Goal: Transaction & Acquisition: Purchase product/service

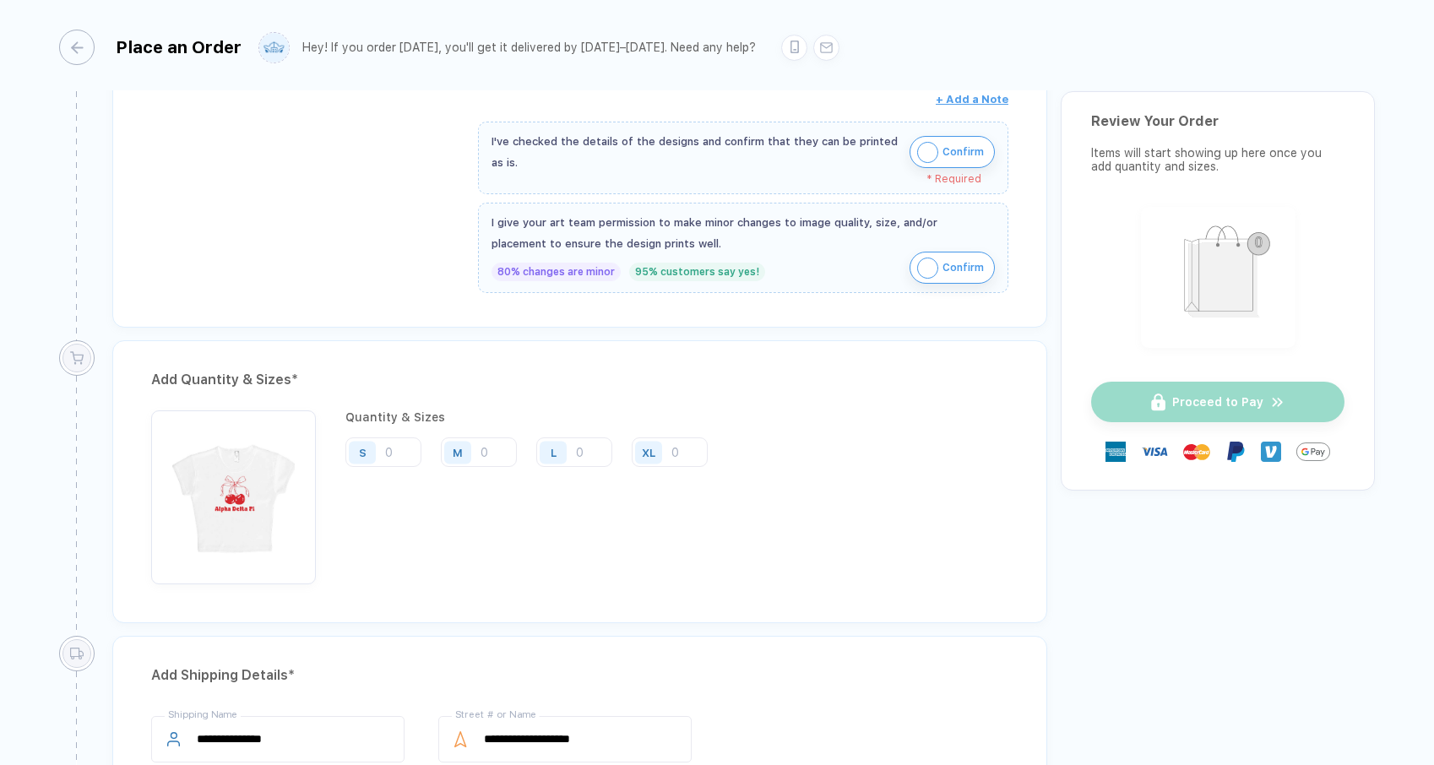
scroll to position [665, 0]
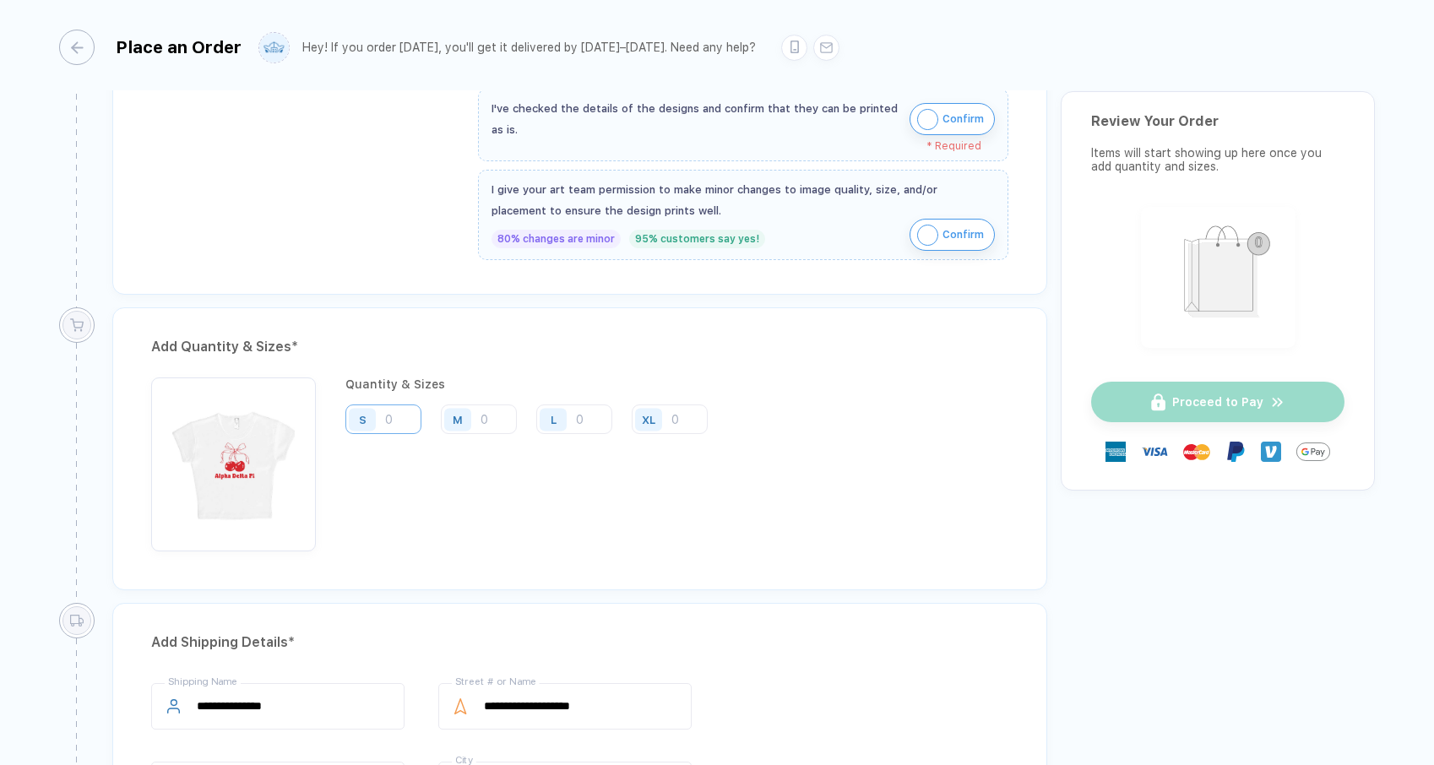
click at [396, 405] on input "number" at bounding box center [383, 419] width 76 height 30
type input "4"
click at [485, 416] on input "number" at bounding box center [479, 419] width 76 height 30
type input "4"
click at [594, 417] on input "number" at bounding box center [574, 419] width 76 height 30
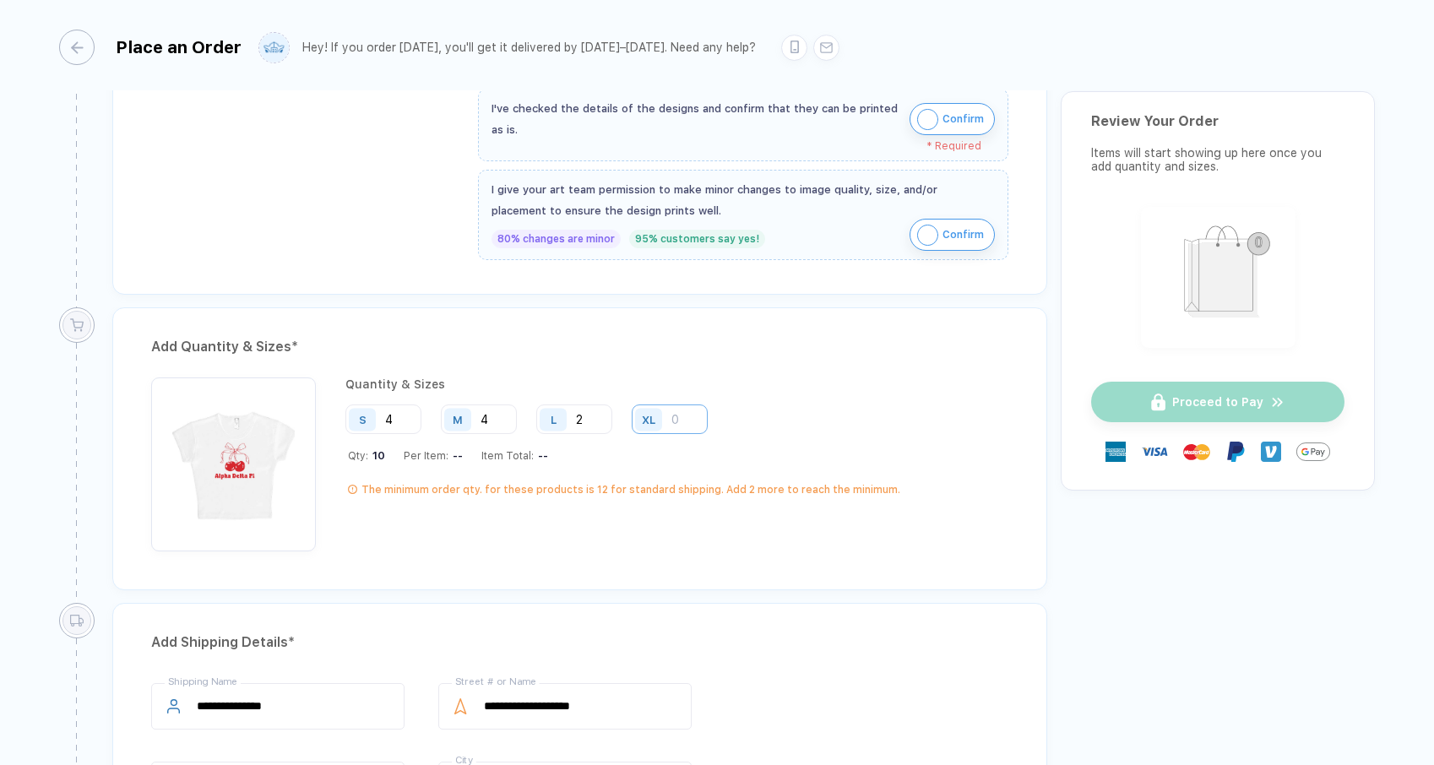
type input "2"
click at [675, 421] on input "number" at bounding box center [670, 419] width 76 height 30
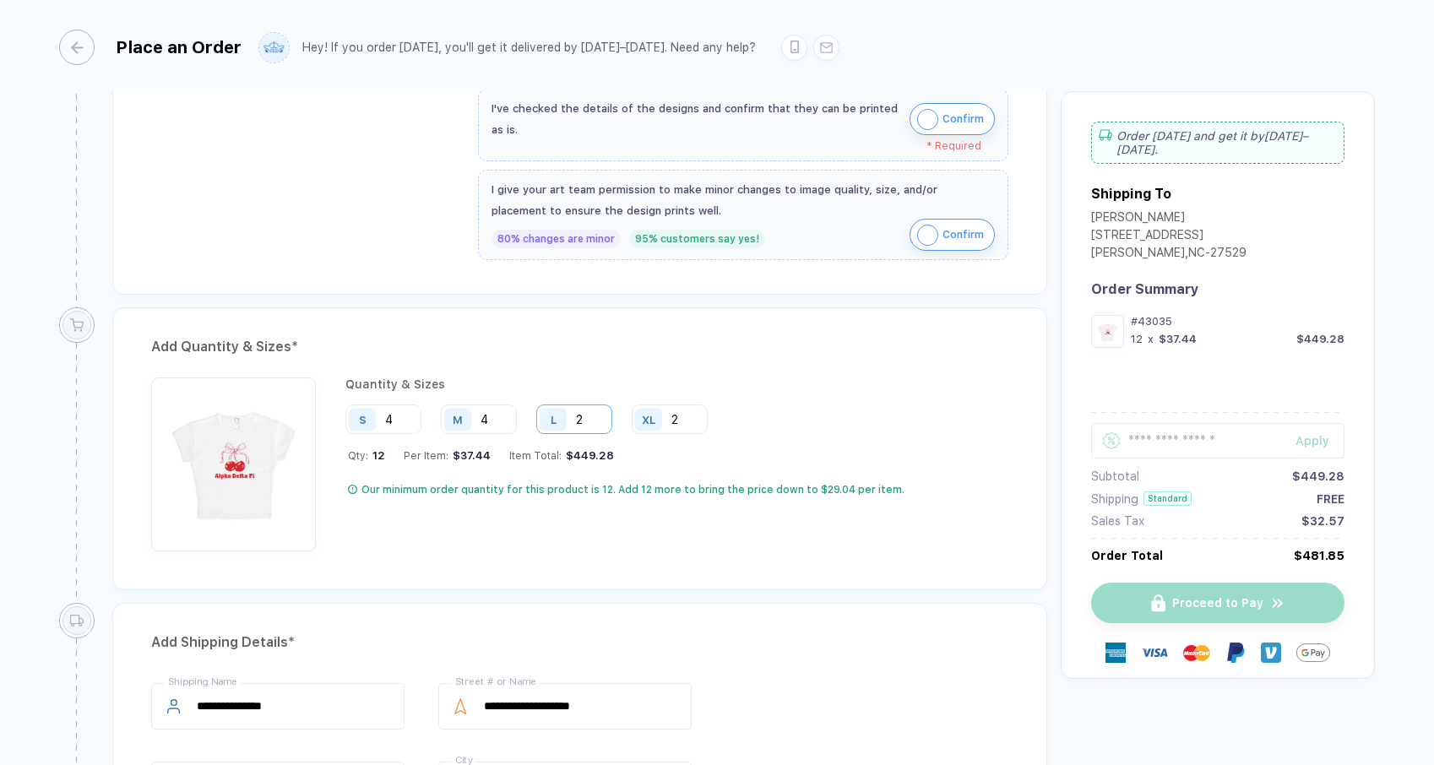
type input "2"
click at [593, 416] on input "2" at bounding box center [574, 419] width 76 height 30
type input "3"
click at [486, 415] on input "4" at bounding box center [479, 419] width 76 height 30
type input "3"
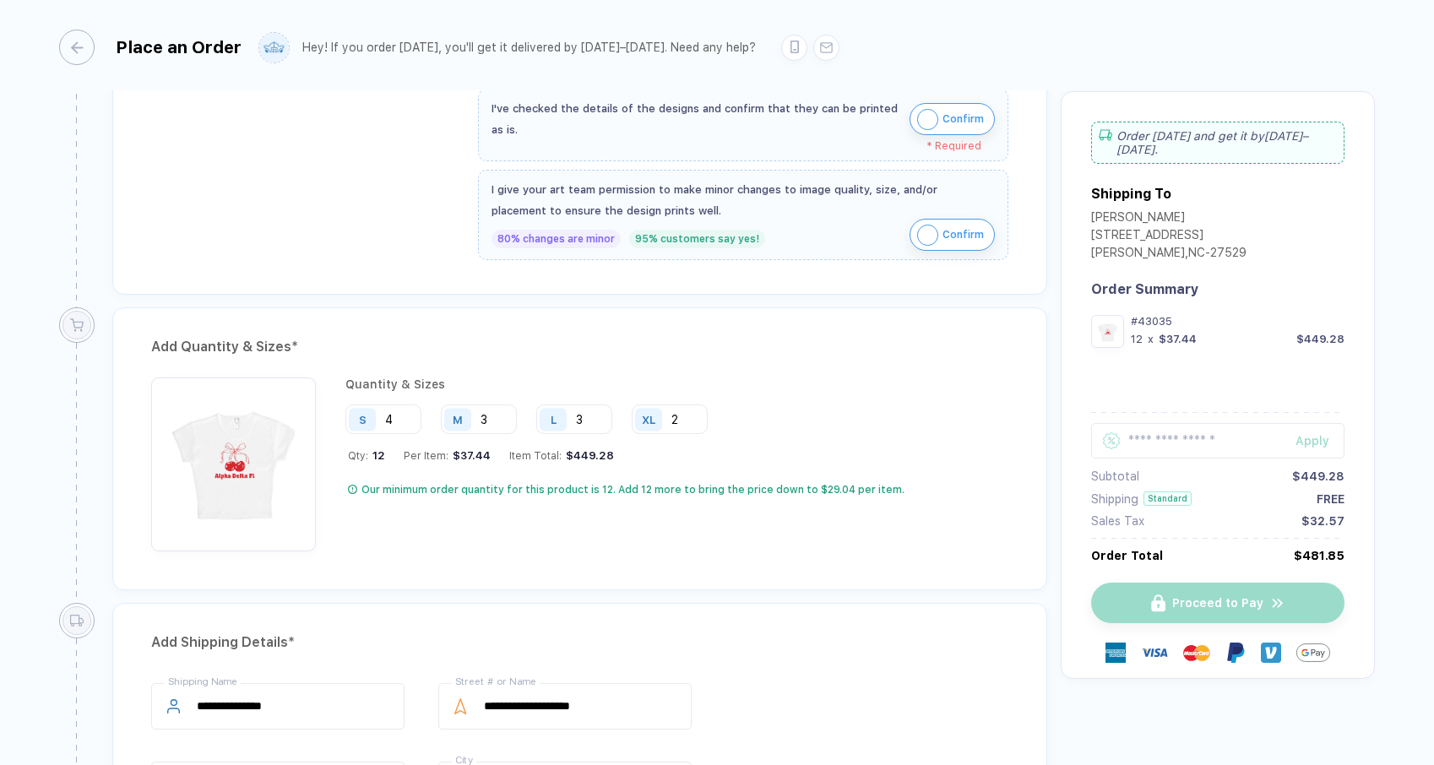
click at [790, 366] on div "Add Quantity & Sizes * Quantity & Sizes S 4 M 3 L 3 XL 2 Qty: 12 Per Item: $37.…" at bounding box center [579, 448] width 935 height 283
click at [502, 415] on input "3" at bounding box center [479, 419] width 76 height 30
type input "4"
click at [399, 416] on input "4" at bounding box center [383, 419] width 76 height 30
type input "3"
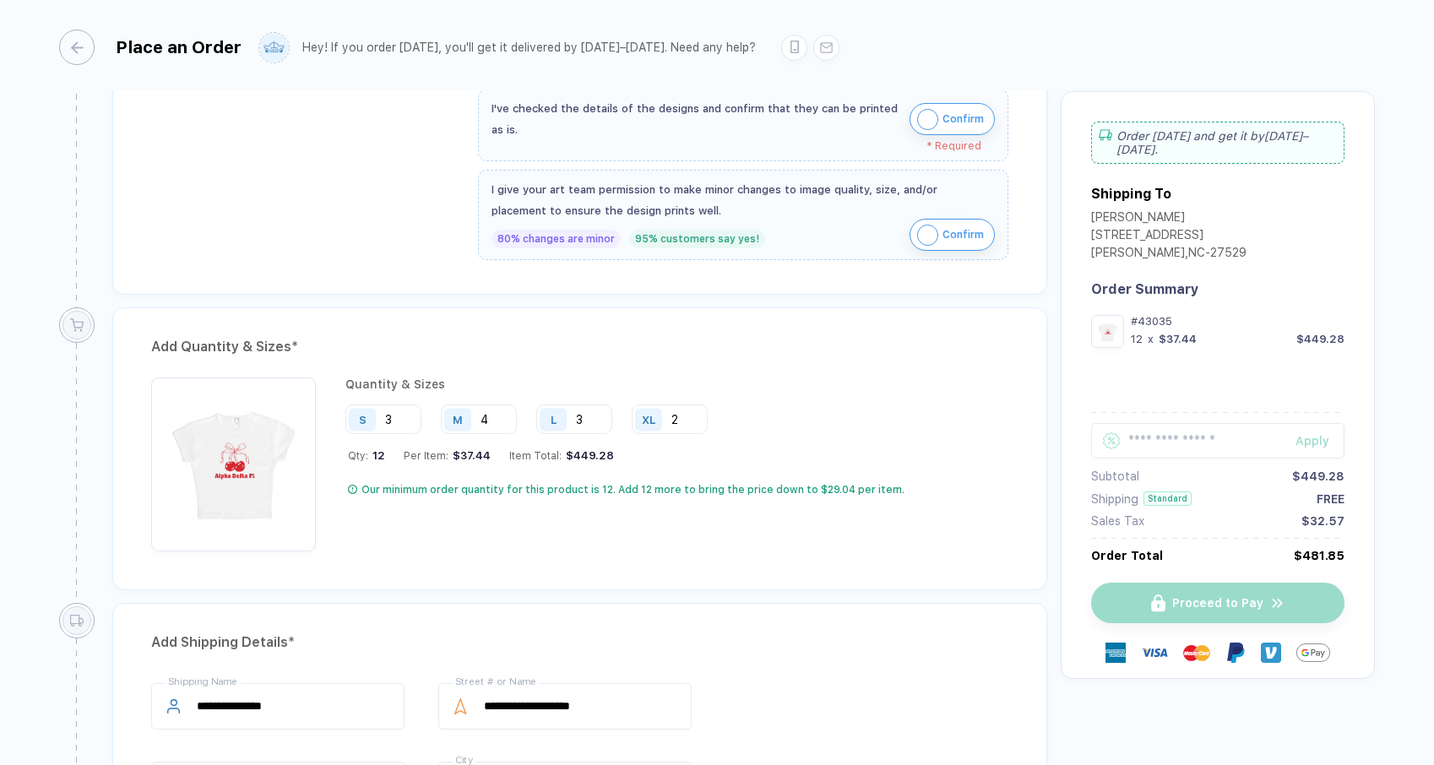
click at [805, 373] on div "Add Quantity & Sizes * Quantity & Sizes S 3 M 4 L 3 XL 2 Qty: 12 Per Item: $37.…" at bounding box center [579, 448] width 935 height 283
click at [1181, 428] on input "text" at bounding box center [1217, 440] width 253 height 35
click at [1195, 602] on div "Proceed to Pay" at bounding box center [1217, 603] width 253 height 41
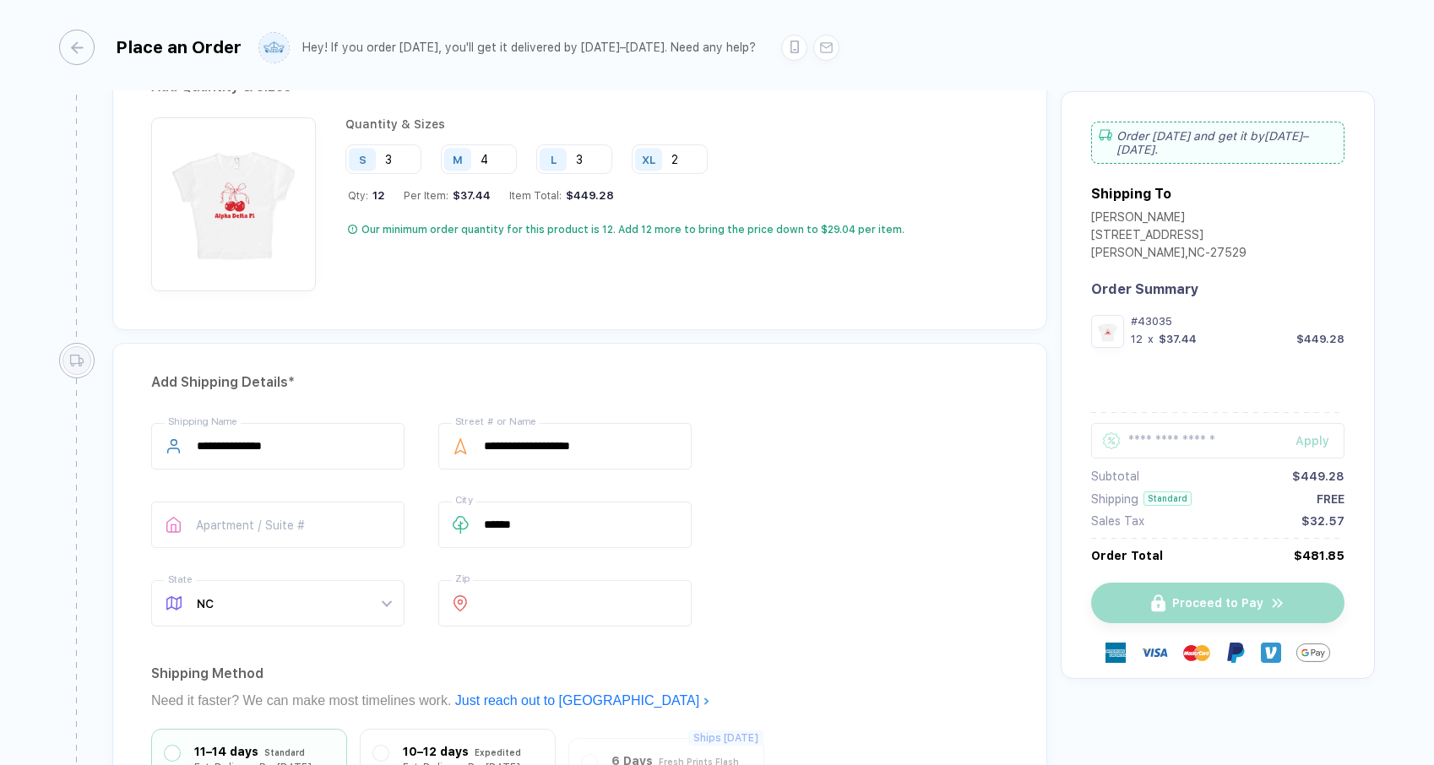
click at [573, 162] on div "L" at bounding box center [555, 159] width 39 height 30
click at [583, 162] on input "3" at bounding box center [574, 159] width 76 height 30
type input "4"
click at [401, 160] on input "3" at bounding box center [383, 159] width 76 height 30
type input "4"
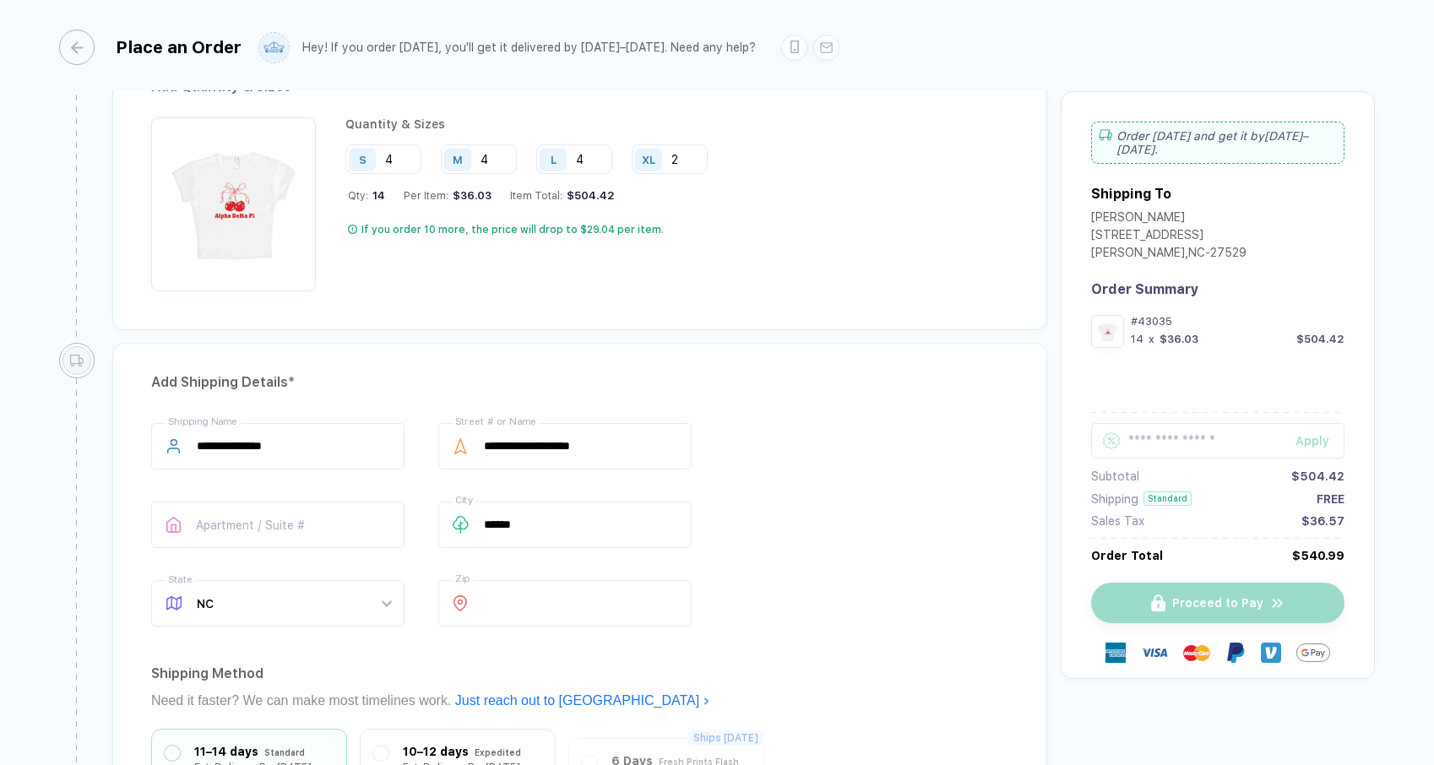
click at [572, 158] on div "L" at bounding box center [555, 159] width 39 height 30
click at [585, 158] on input "4" at bounding box center [574, 159] width 76 height 30
type input "1"
type input "2"
click at [488, 155] on input "4" at bounding box center [479, 159] width 76 height 30
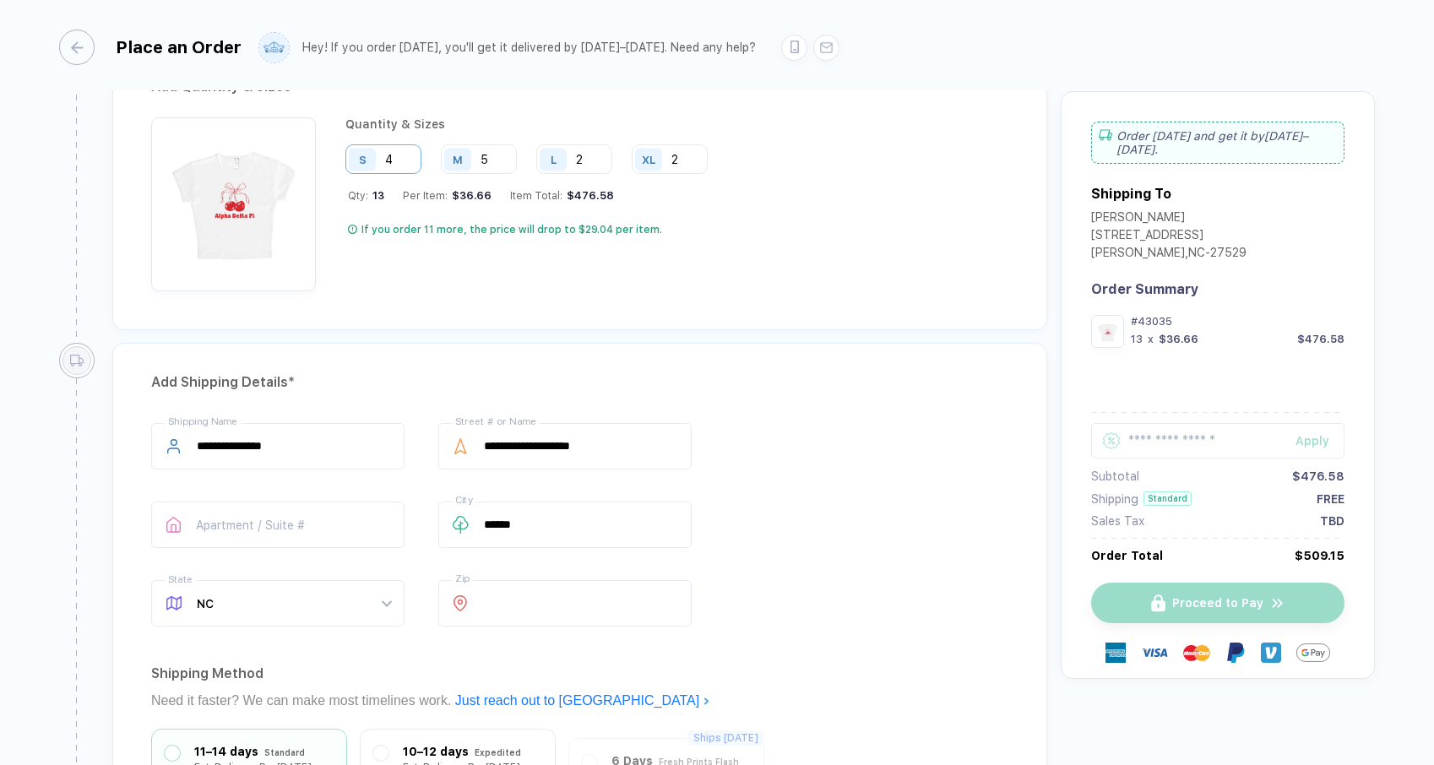
type input "5"
click at [404, 153] on input "4" at bounding box center [383, 159] width 76 height 30
type input "3"
click at [469, 274] on div "Quantity & Sizes S 3 M 5 L 2 XL 2 Qty: 12 Per Item: $37.44 Item Total: $449.28 …" at bounding box center [624, 204] width 559 height 174
